Goal: Task Accomplishment & Management: Manage account settings

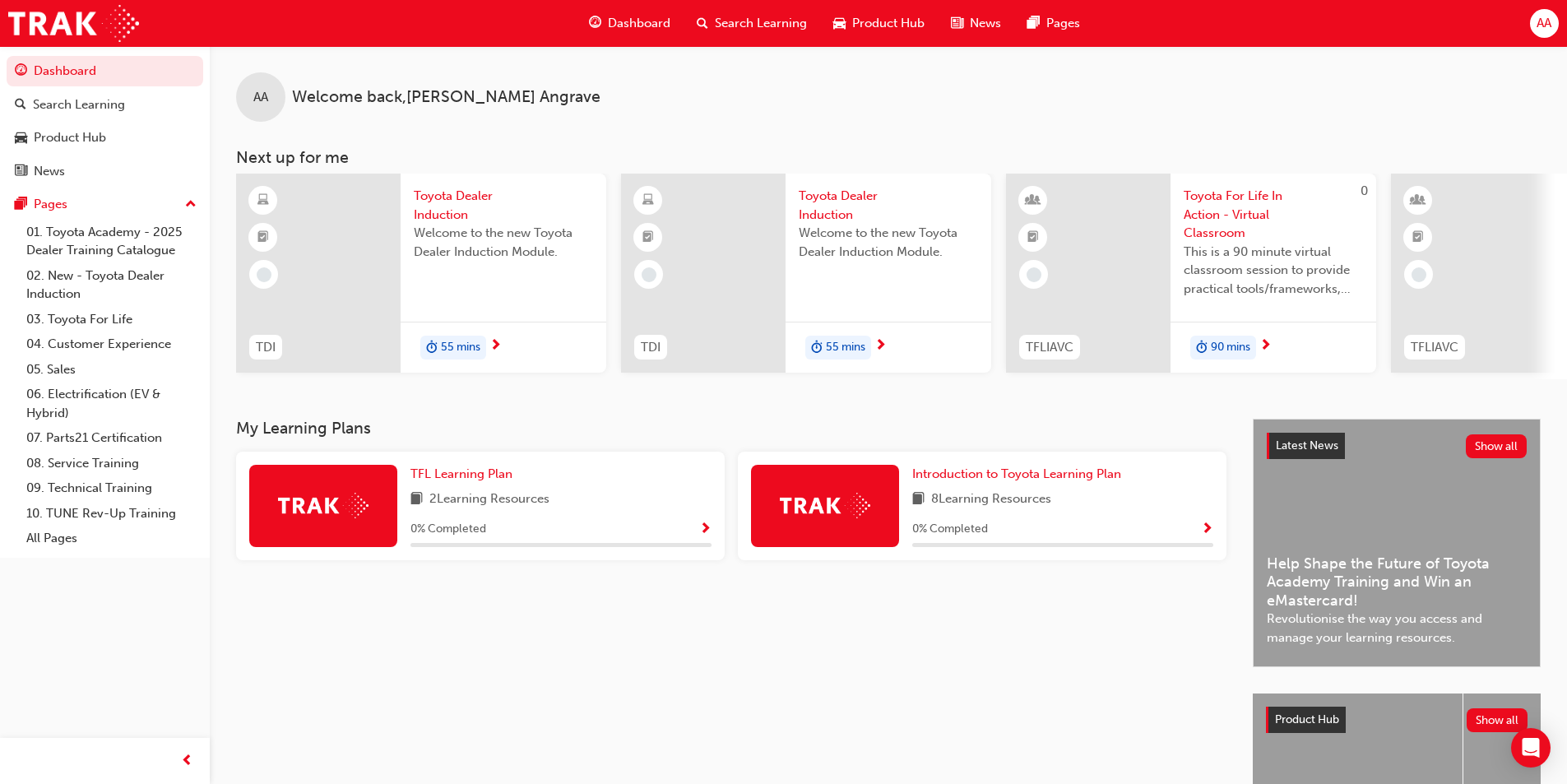
click at [1550, 28] on span "AA" at bounding box center [1544, 23] width 15 height 19
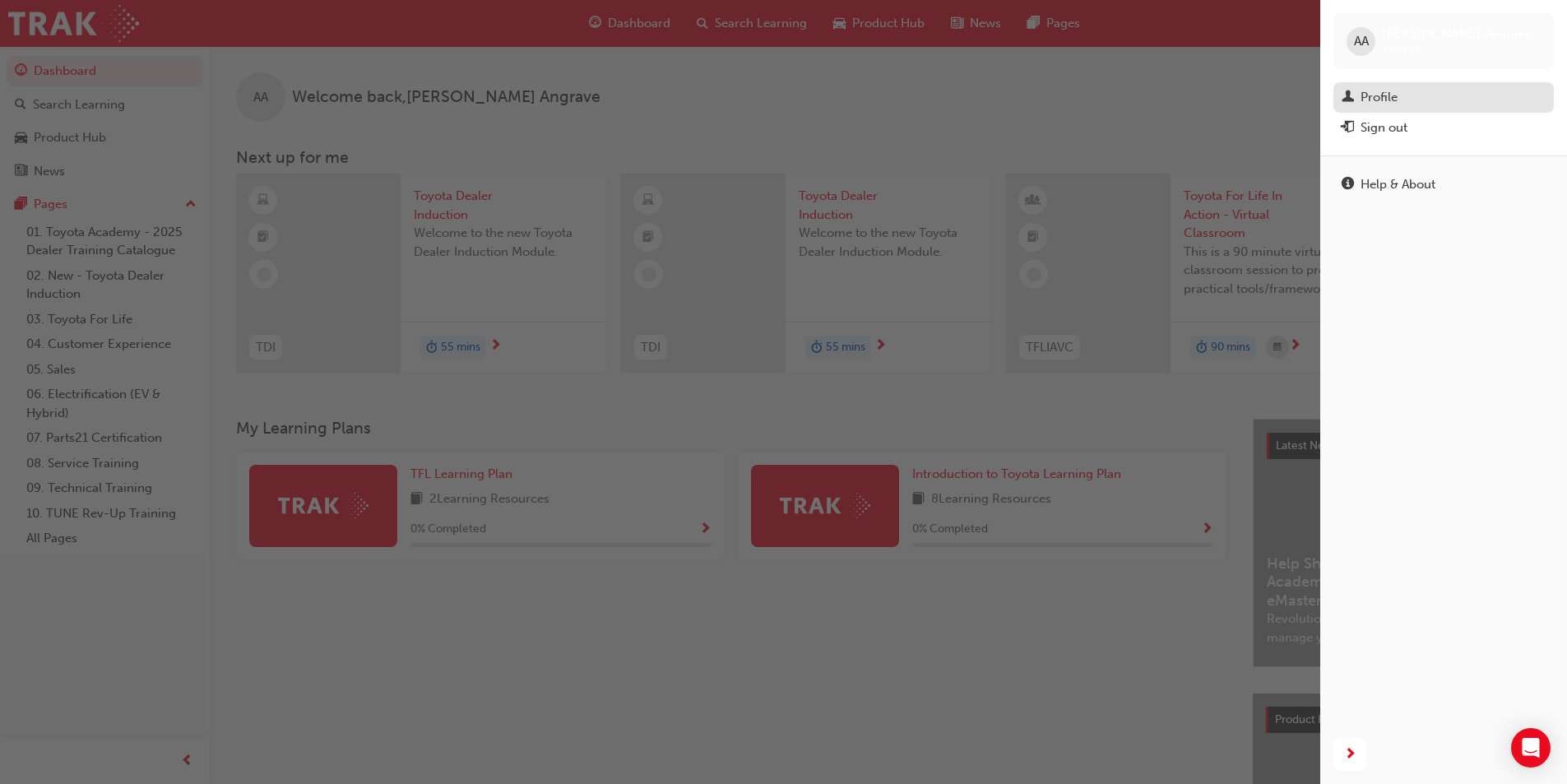
click at [1416, 101] on div "Profile" at bounding box center [1444, 98] width 204 height 21
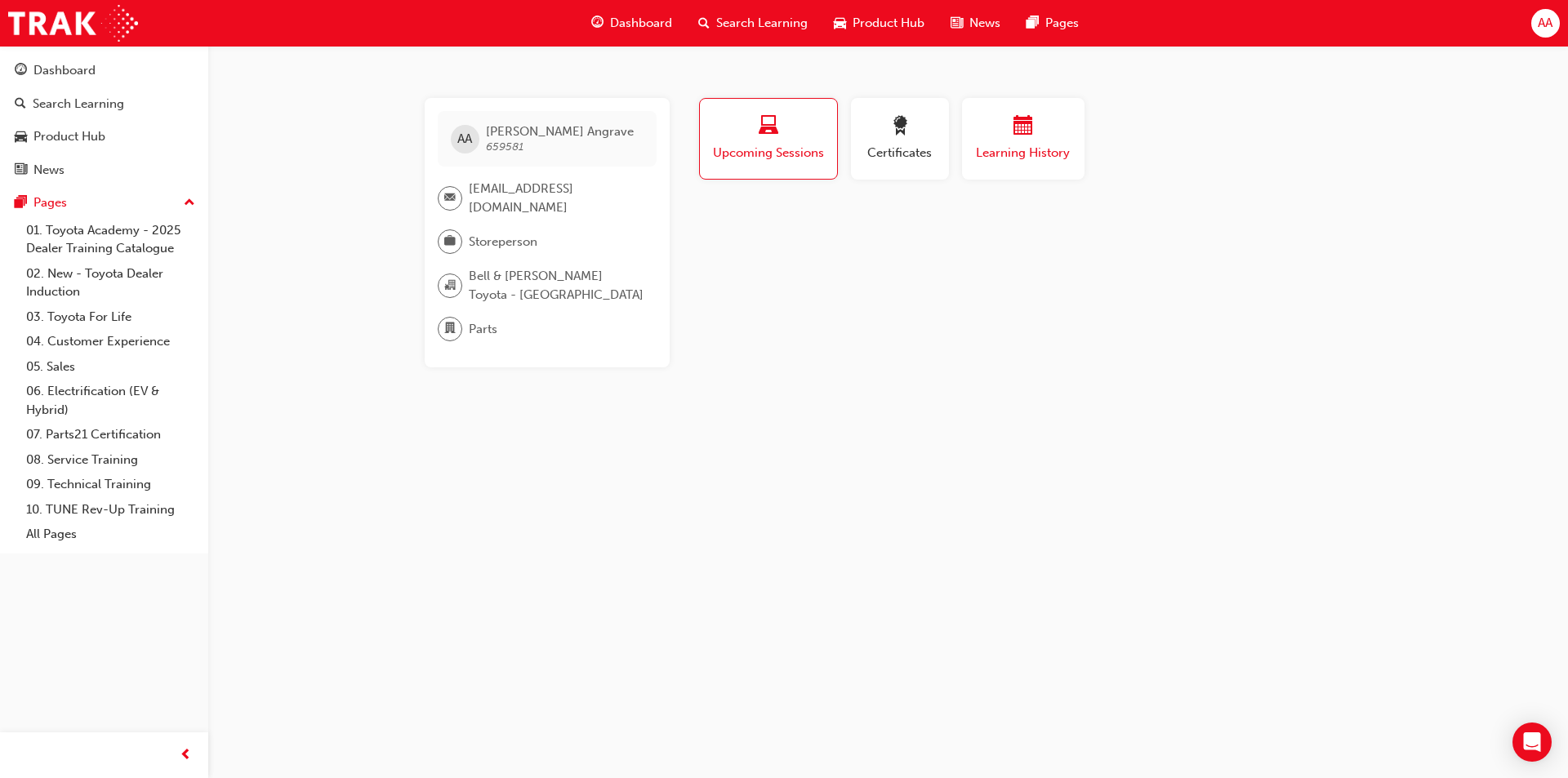
click at [1028, 138] on div "button" at bounding box center [1022, 128] width 98 height 25
click at [1028, 138] on span "calendar-icon" at bounding box center [1022, 127] width 20 height 22
click at [706, 513] on div "AA [PERSON_NAME] 659581 [EMAIL_ADDRESS][DOMAIN_NAME] Storeperson Bell & [PERSON…" at bounding box center [784, 389] width 1568 height 778
click at [1549, 24] on span "AA" at bounding box center [1544, 23] width 14 height 19
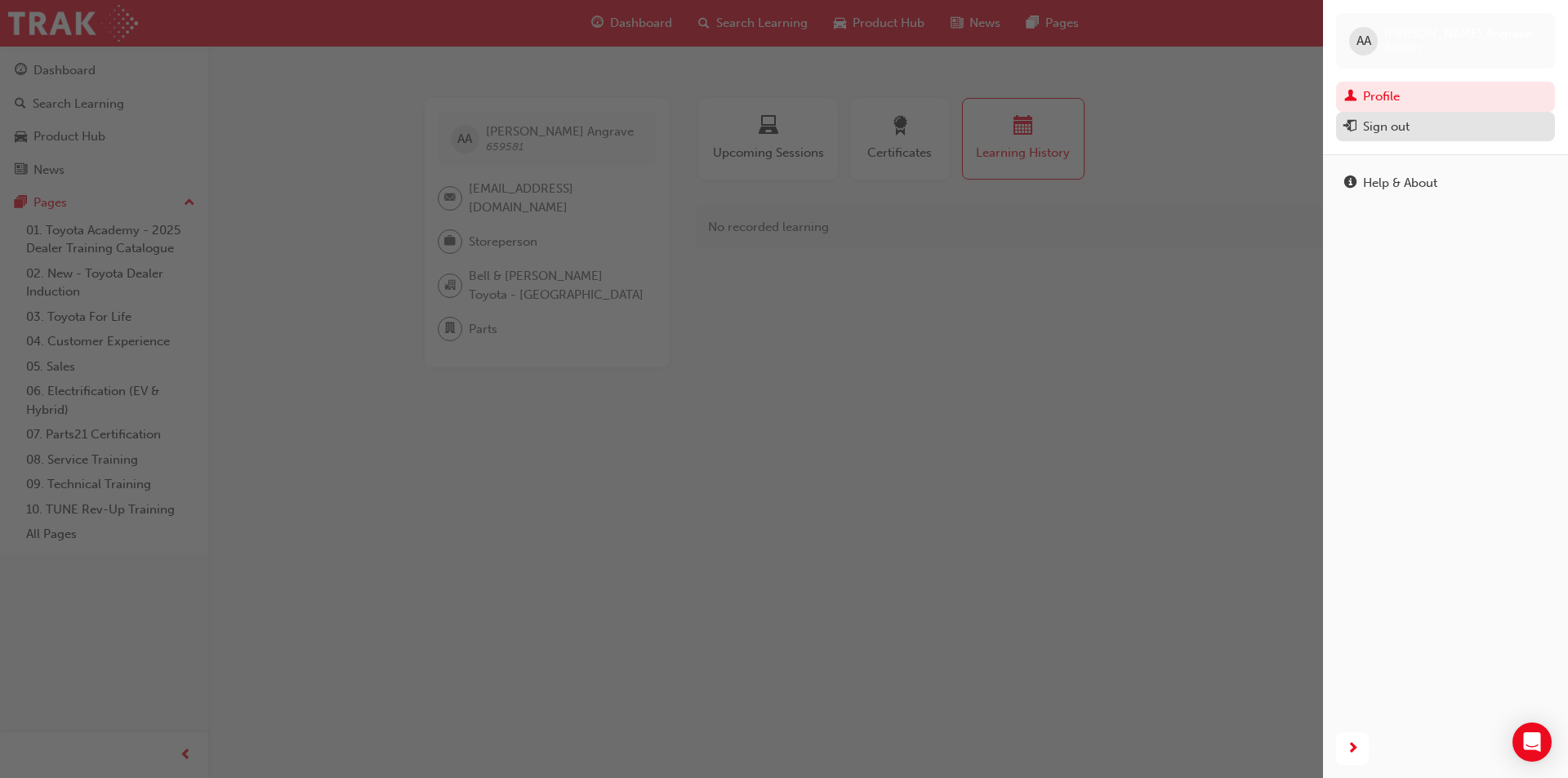
click at [1395, 121] on div "Sign out" at bounding box center [1386, 127] width 47 height 19
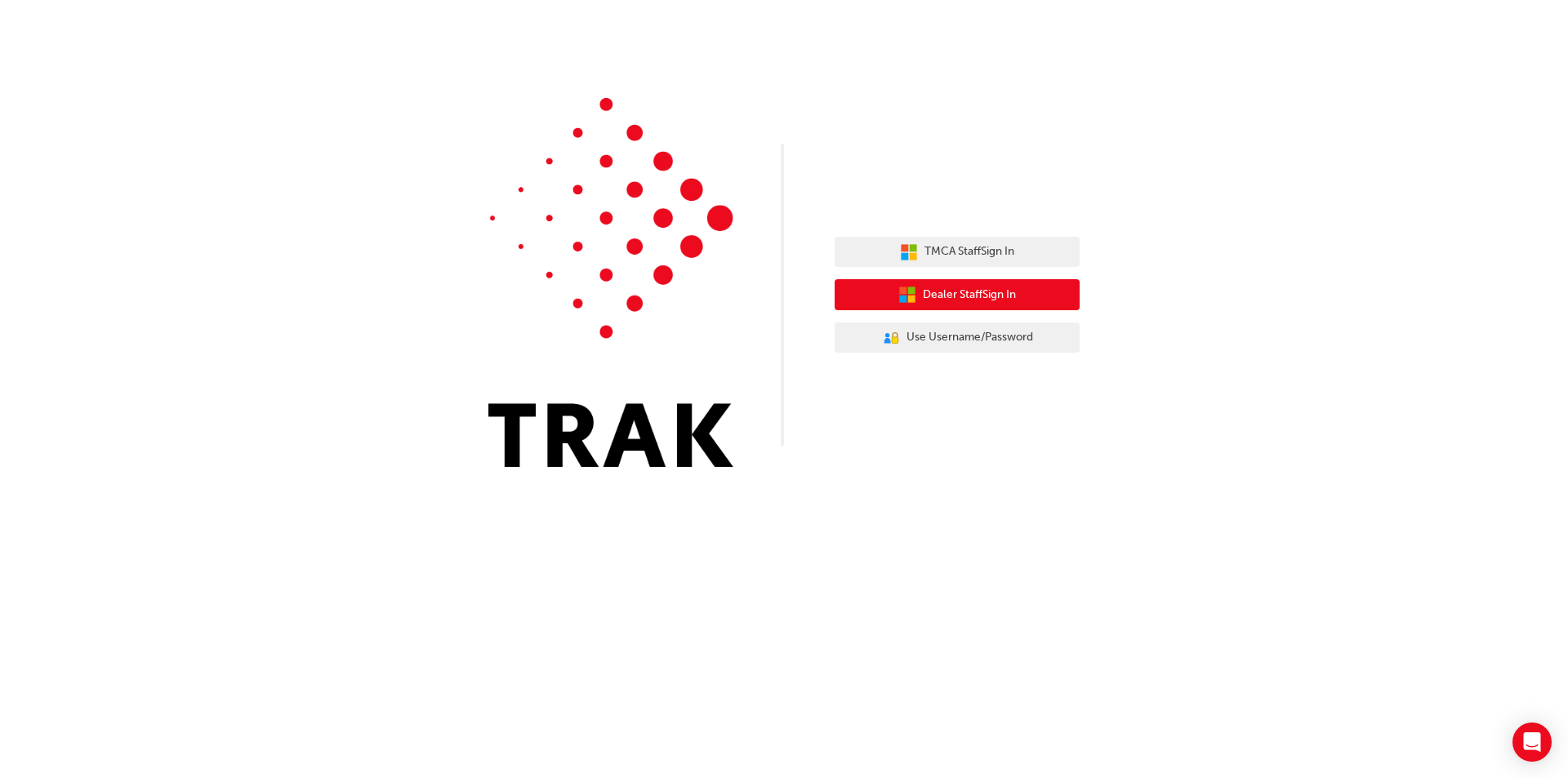
click at [988, 289] on span "Dealer Staff Sign In" at bounding box center [970, 295] width 93 height 19
